Goal: Navigation & Orientation: Find specific page/section

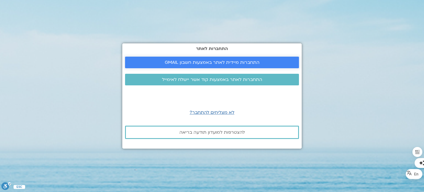
click at [175, 61] on span "התחברות מיידית לאתר באמצעות חשבון GMAIL" at bounding box center [212, 62] width 95 height 5
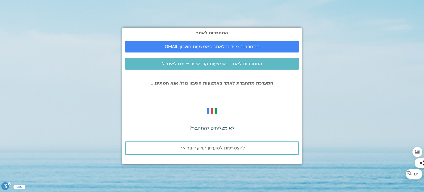
click at [200, 128] on span "לא מצליחים להתחבר?" at bounding box center [211, 128] width 45 height 6
click at [200, 128] on body "התחברות לאתר התחברות מיידית לאתר באמצעות חשבון GMAIL התחברות לאתר באמצעות קוד א…" at bounding box center [212, 191] width 424 height 383
click at [200, 128] on span "לא מצליחים להתחבר?" at bounding box center [211, 128] width 45 height 6
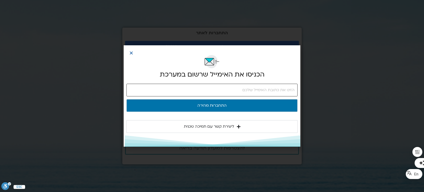
click at [224, 93] on input "email" at bounding box center [211, 90] width 171 height 13
type input "[EMAIL_ADDRESS][DOMAIN_NAME]"
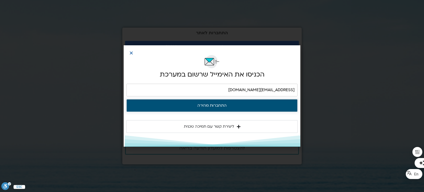
click at [215, 105] on button "התחברות מהירה" at bounding box center [211, 105] width 171 height 13
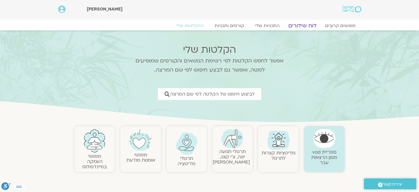
click at [300, 25] on link "לוח שידורים" at bounding box center [302, 25] width 41 height 7
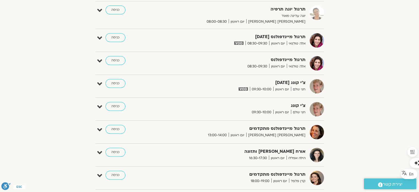
scroll to position [245, 0]
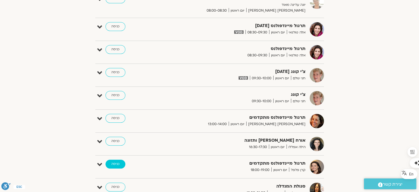
click at [114, 162] on link "כניסה" at bounding box center [116, 163] width 20 height 9
